Goal: Task Accomplishment & Management: Manage account settings

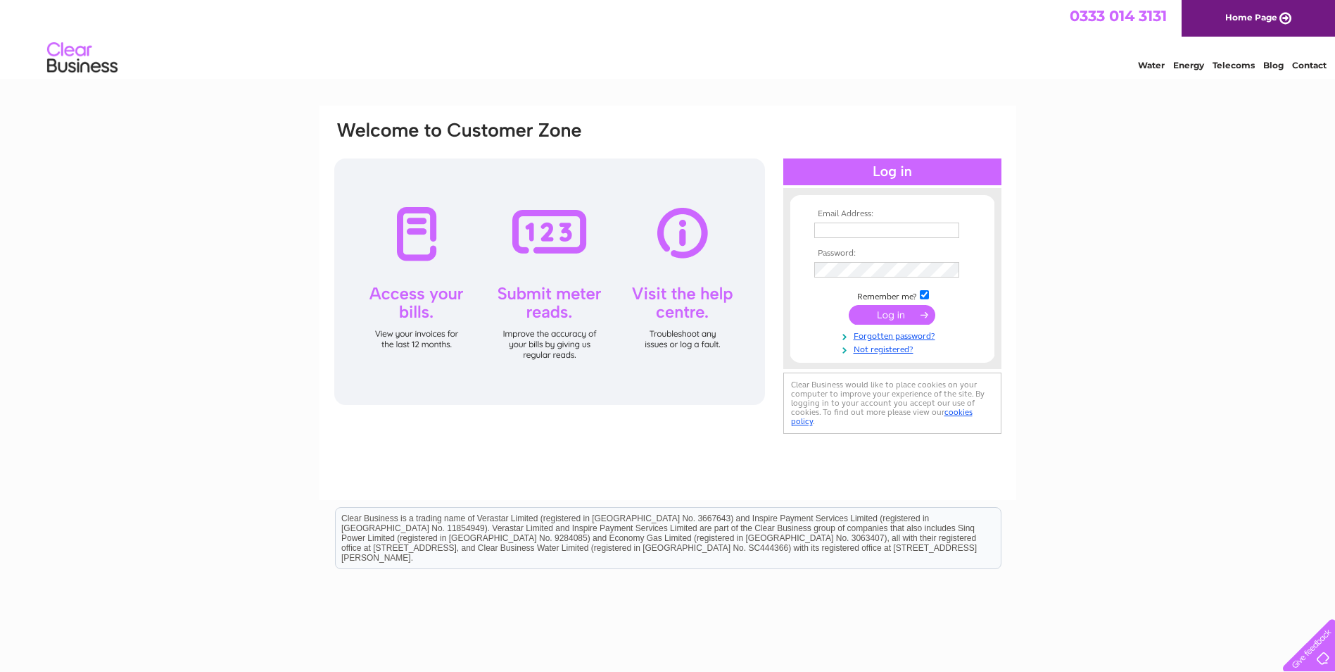
type input "nikkib@donaldson-timber.co.uk"
click at [896, 310] on input "submit" at bounding box center [892, 315] width 87 height 20
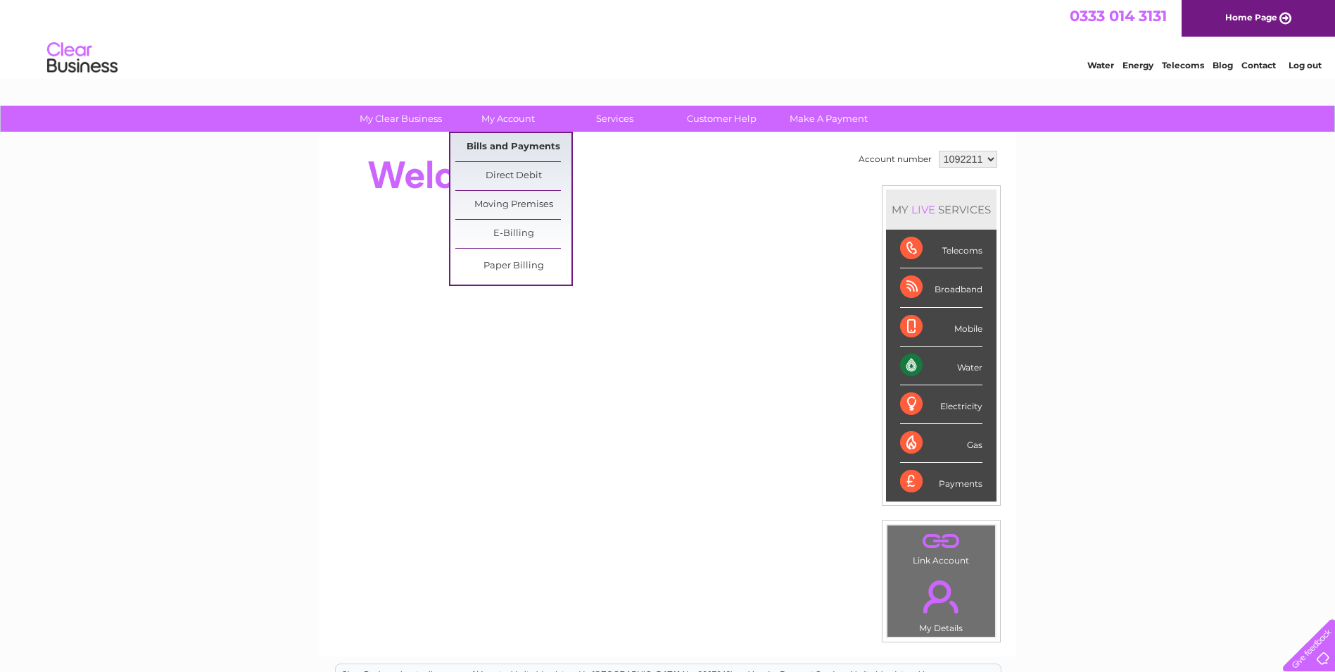
click at [521, 151] on link "Bills and Payments" at bounding box center [513, 147] width 116 height 28
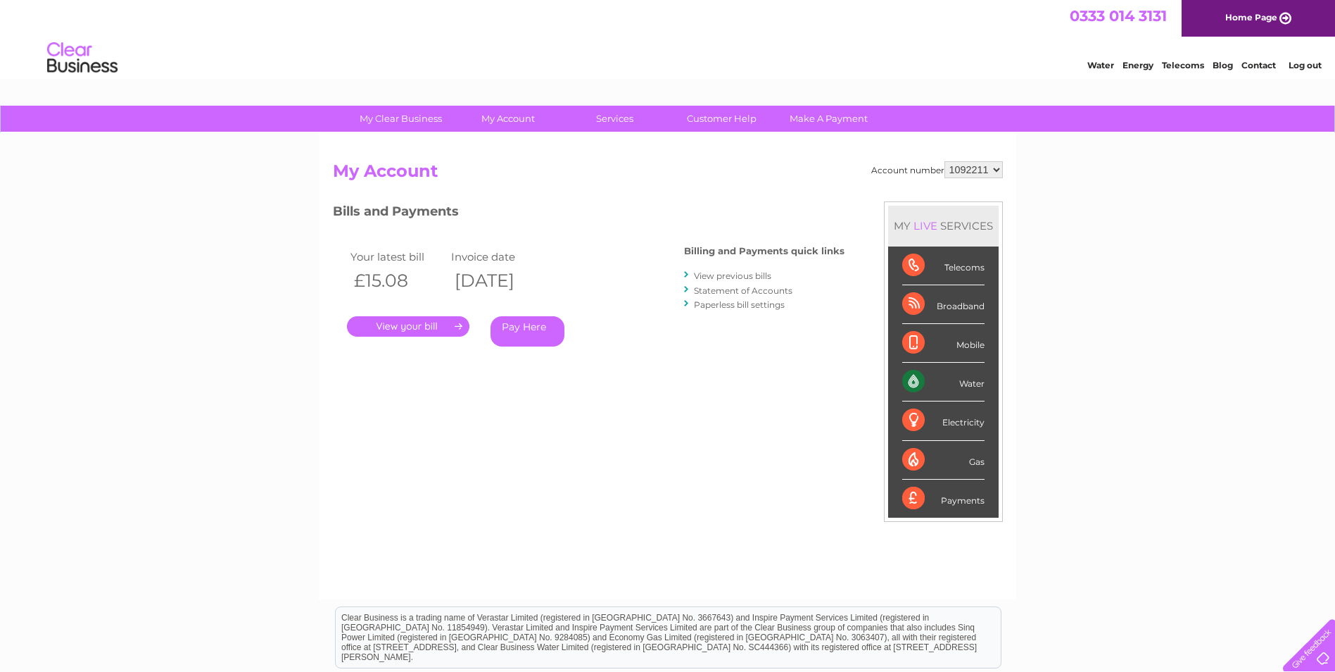
click at [443, 324] on link "." at bounding box center [408, 326] width 122 height 20
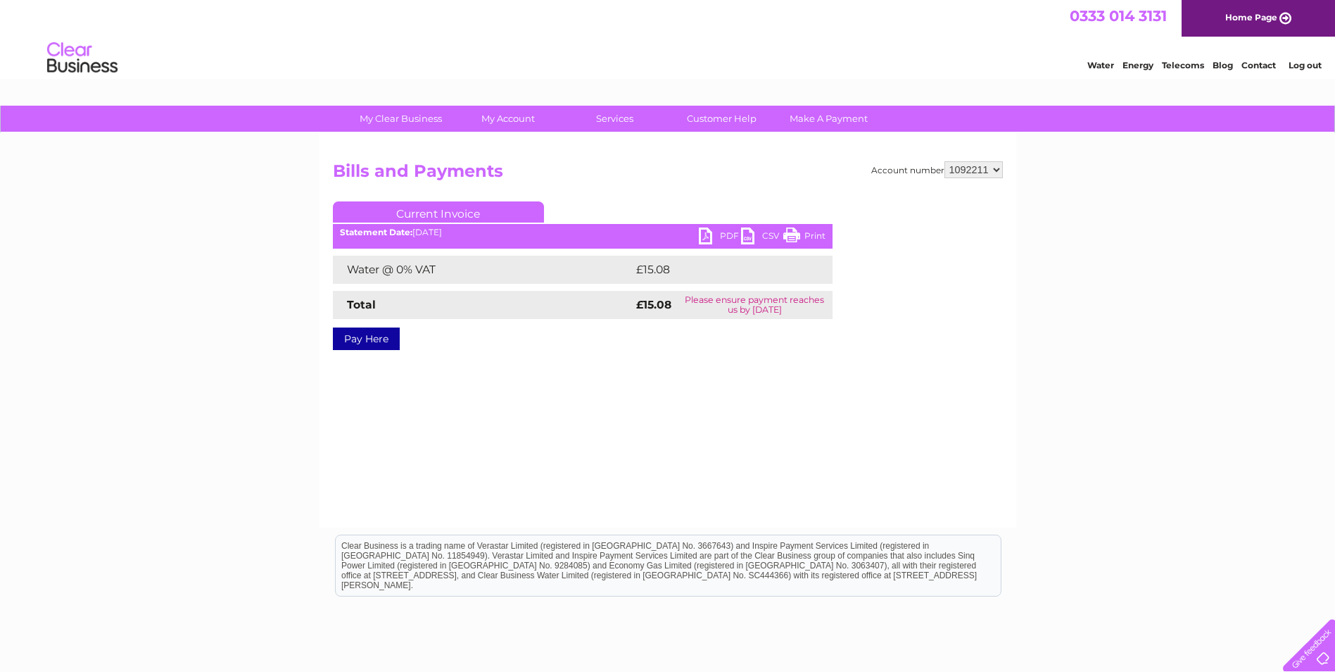
click at [712, 237] on link "PDF" at bounding box center [720, 237] width 42 height 20
